Goal: Task Accomplishment & Management: Use online tool/utility

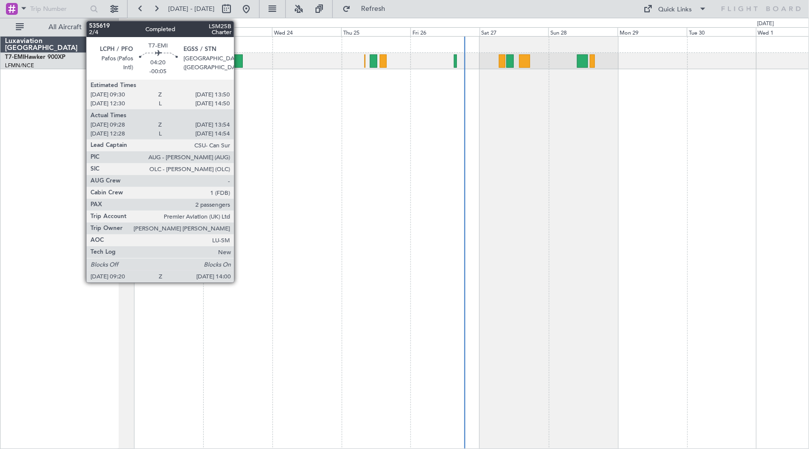
click at [238, 61] on div at bounding box center [236, 60] width 14 height 13
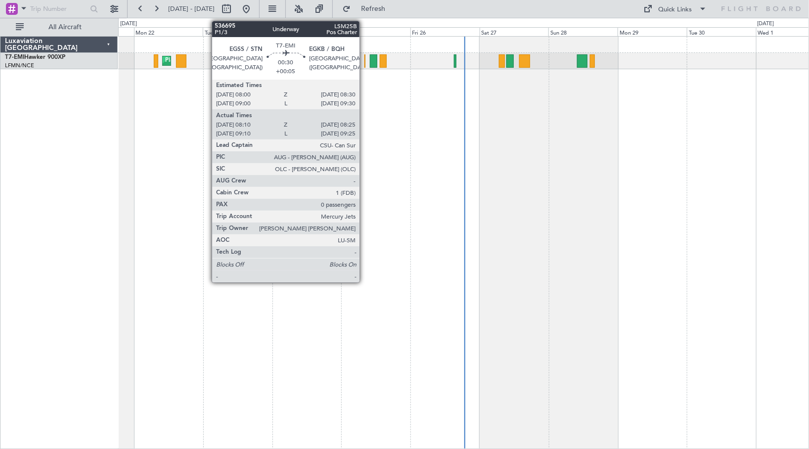
click at [364, 61] on div at bounding box center [364, 60] width 1 height 13
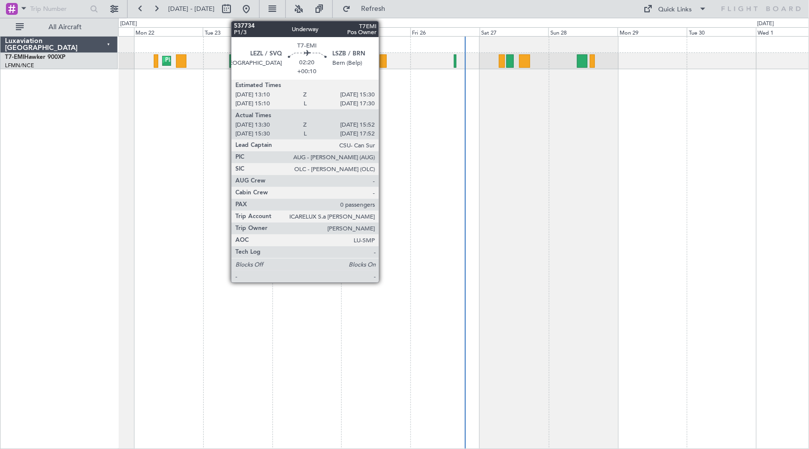
click at [383, 61] on div at bounding box center [383, 60] width 7 height 13
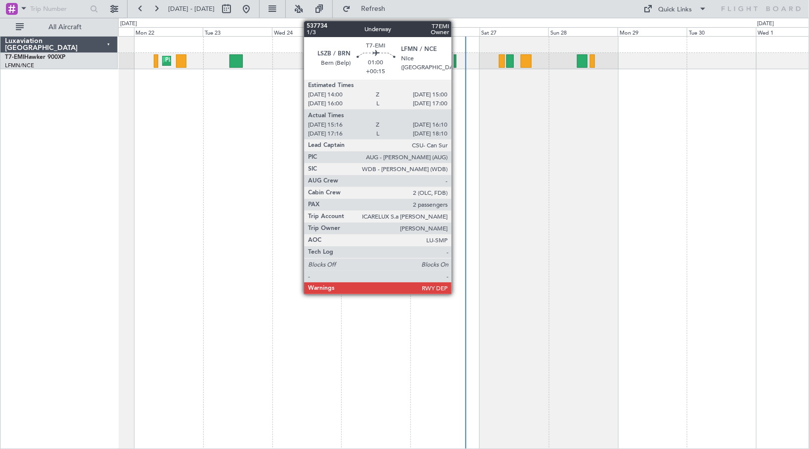
click at [456, 57] on div at bounding box center [455, 60] width 3 height 13
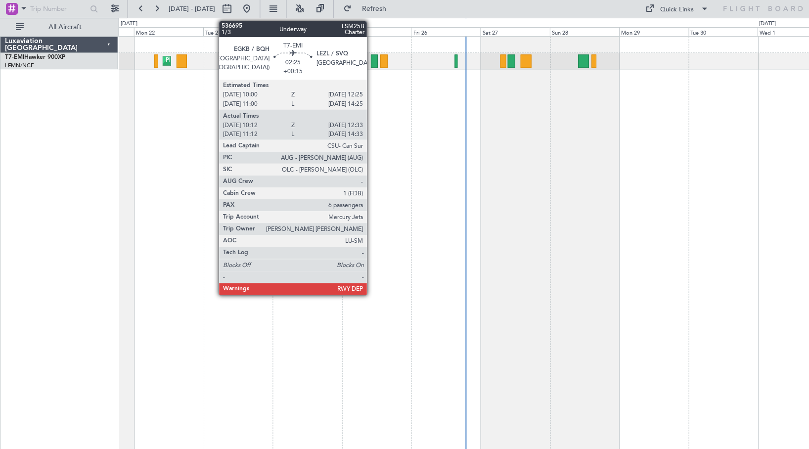
click at [370, 63] on div at bounding box center [373, 60] width 7 height 13
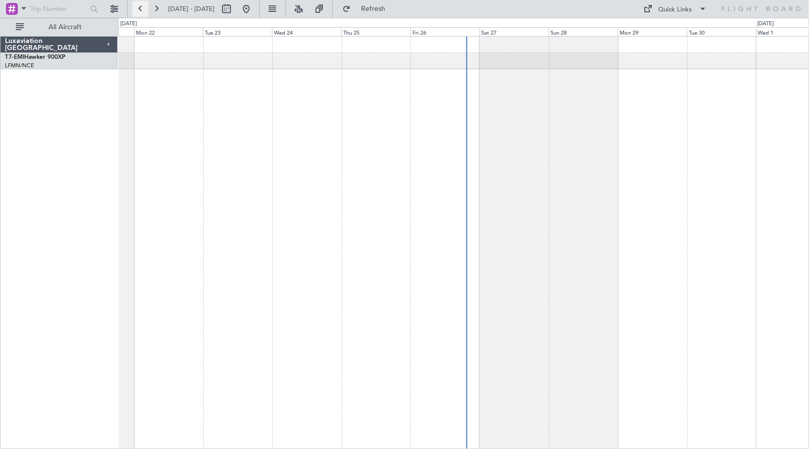
click at [140, 7] on button at bounding box center [140, 9] width 16 height 16
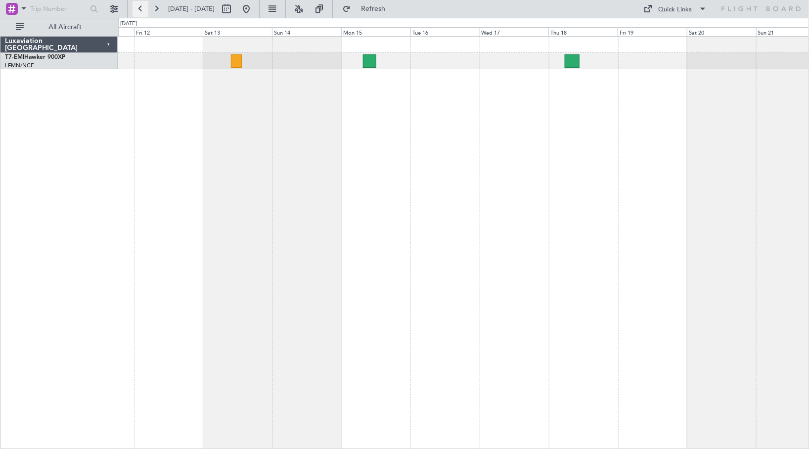
click at [142, 8] on button at bounding box center [140, 9] width 16 height 16
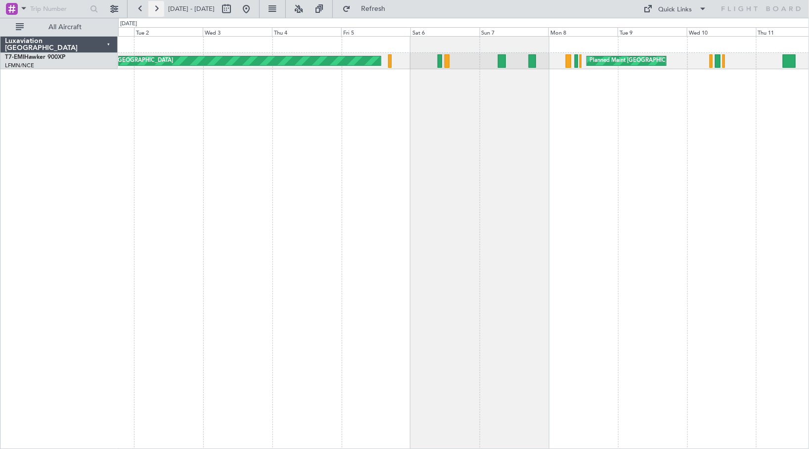
click at [156, 8] on button at bounding box center [156, 9] width 16 height 16
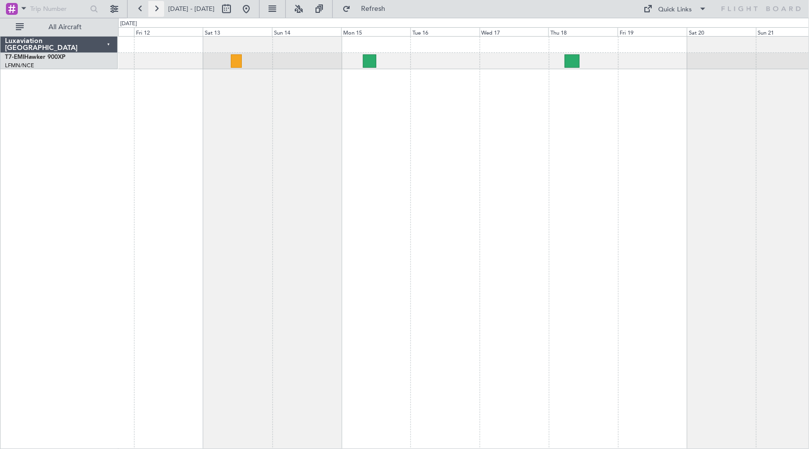
click at [156, 7] on button at bounding box center [156, 9] width 16 height 16
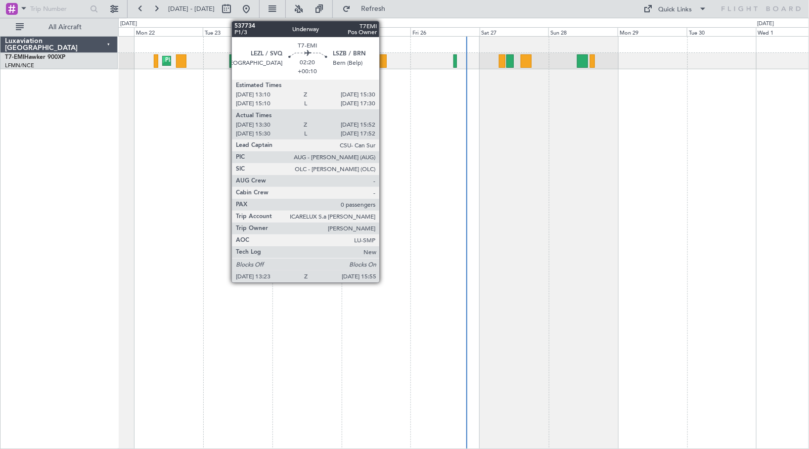
click at [384, 61] on div at bounding box center [382, 60] width 7 height 13
